Goal: Task Accomplishment & Management: Manage account settings

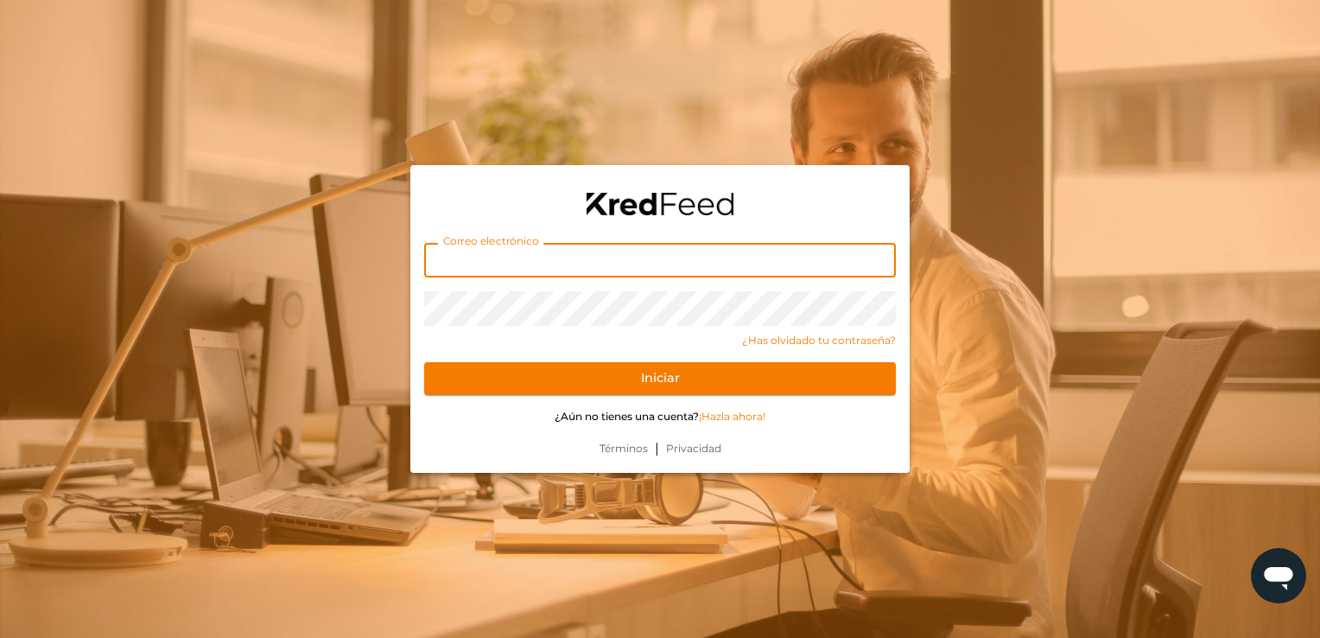
click at [505, 260] on input "text" at bounding box center [660, 260] width 472 height 35
type input "amessinaosuna@gmail.com"
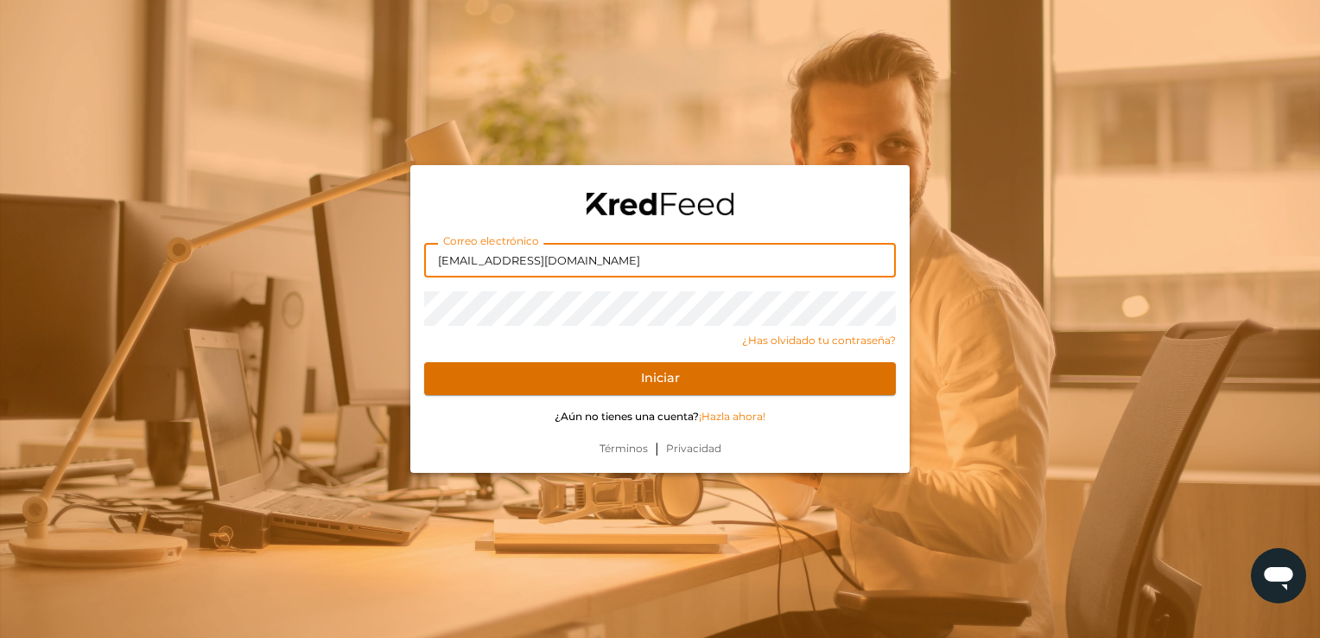
click at [486, 382] on button "Iniciar" at bounding box center [660, 378] width 472 height 33
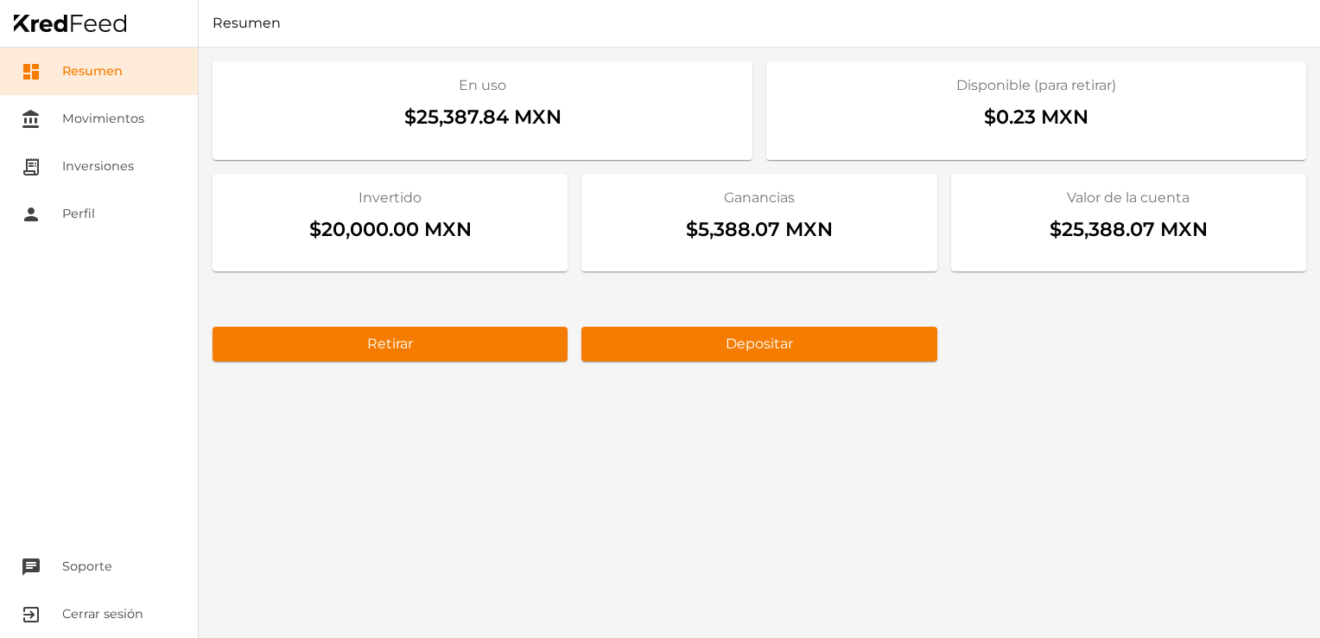
click at [951, 390] on div "En uso $25,387.84 MXN Disponible (para retirar) $0.23 MXN Invertido $20,000.00 …" at bounding box center [760, 343] width 1122 height 590
click at [130, 164] on link "receipt_long Inversiones" at bounding box center [99, 167] width 198 height 48
